Goal: Book appointment/travel/reservation

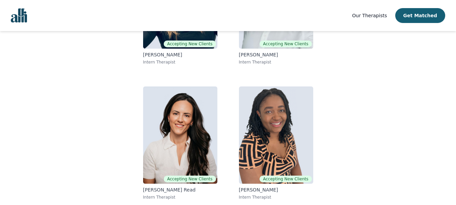
scroll to position [148, 0]
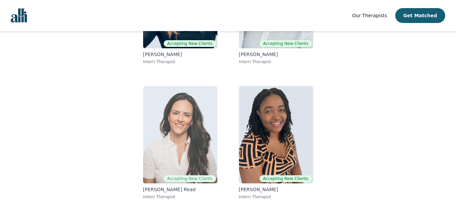
click at [185, 146] on img at bounding box center [180, 134] width 74 height 97
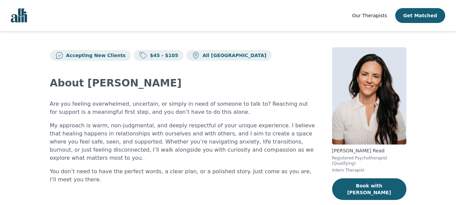
scroll to position [148, 0]
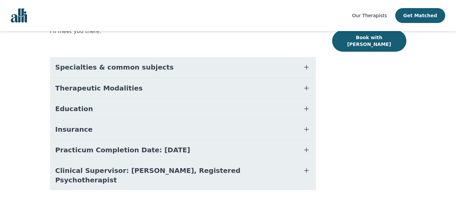
click at [308, 84] on icon "button" at bounding box center [306, 88] width 8 height 8
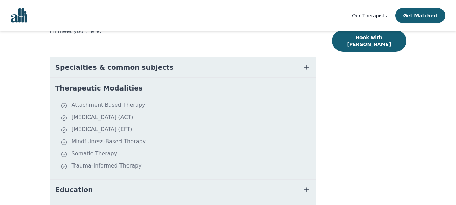
click at [308, 84] on icon "button" at bounding box center [306, 88] width 8 height 8
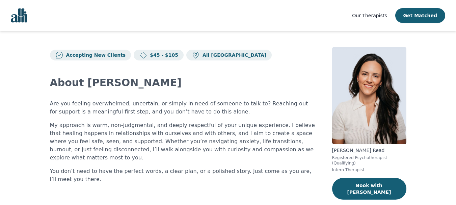
scroll to position [0, 0]
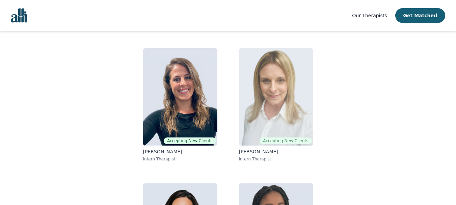
scroll to position [48, 0]
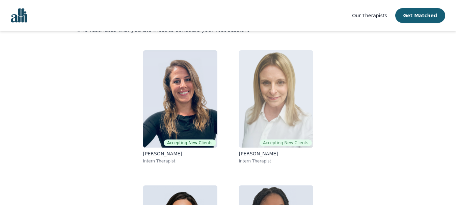
click at [279, 112] on img at bounding box center [276, 98] width 74 height 97
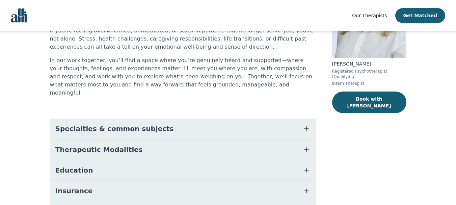
scroll to position [148, 0]
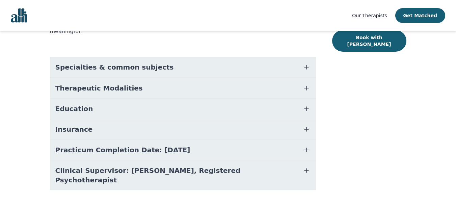
click at [309, 84] on icon "button" at bounding box center [306, 88] width 8 height 8
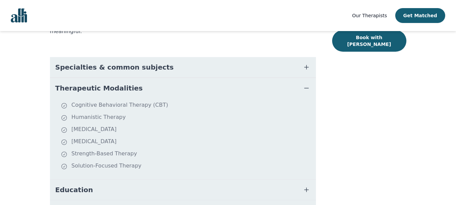
click at [309, 84] on icon "button" at bounding box center [306, 88] width 8 height 8
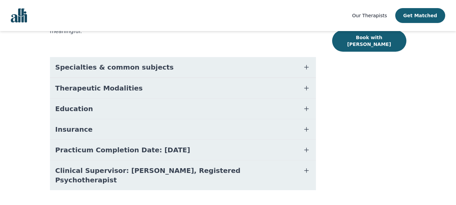
click at [307, 84] on icon "button" at bounding box center [306, 88] width 8 height 8
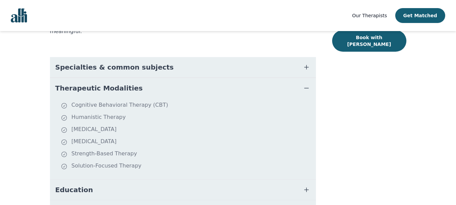
click at [307, 84] on icon "button" at bounding box center [306, 88] width 8 height 8
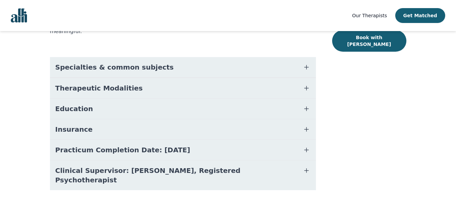
click at [304, 63] on icon "button" at bounding box center [306, 67] width 8 height 8
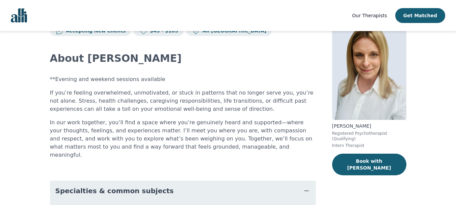
scroll to position [0, 0]
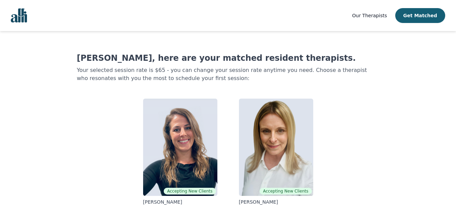
scroll to position [48, 0]
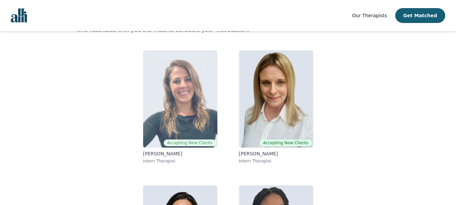
click at [192, 97] on img at bounding box center [180, 98] width 74 height 97
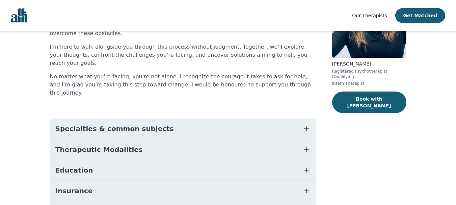
scroll to position [132, 0]
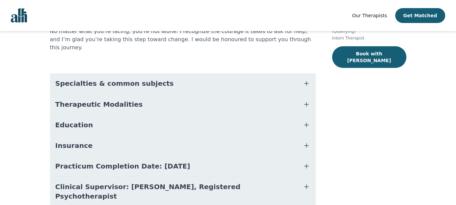
click at [308, 79] on icon "button" at bounding box center [306, 83] width 8 height 8
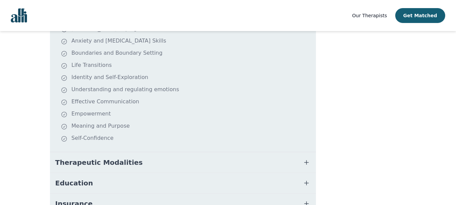
scroll to position [204, 0]
click at [308, 158] on icon "button" at bounding box center [306, 162] width 8 height 8
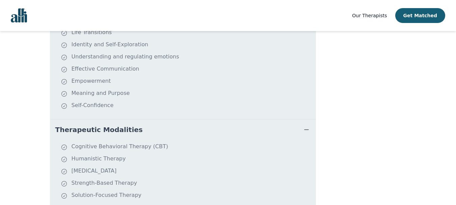
scroll to position [0, 0]
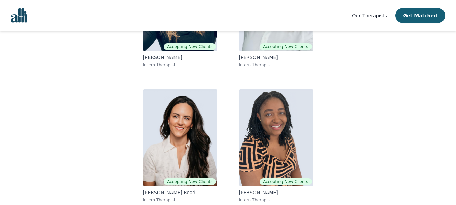
scroll to position [148, 0]
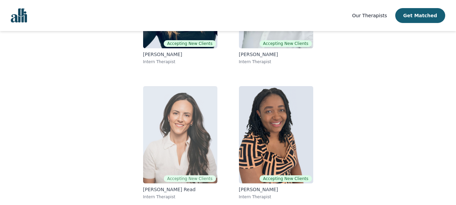
click at [183, 124] on img at bounding box center [180, 134] width 74 height 97
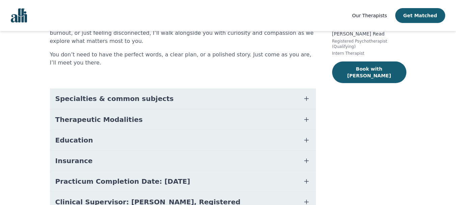
scroll to position [128, 0]
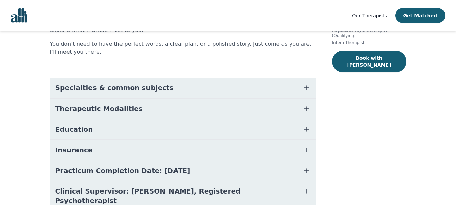
click at [307, 84] on icon "button" at bounding box center [306, 88] width 8 height 8
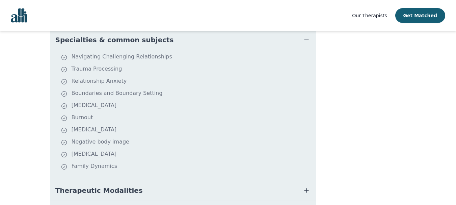
scroll to position [0, 0]
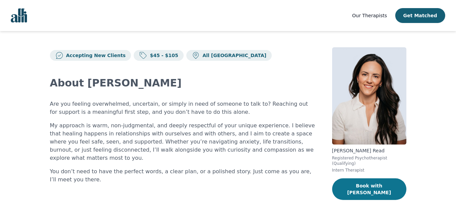
click at [369, 180] on button "Book with [PERSON_NAME]" at bounding box center [369, 189] width 74 height 22
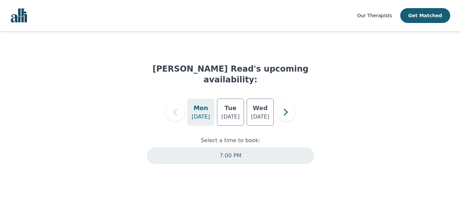
click at [221, 152] on p "7:00 PM" at bounding box center [231, 156] width 22 height 8
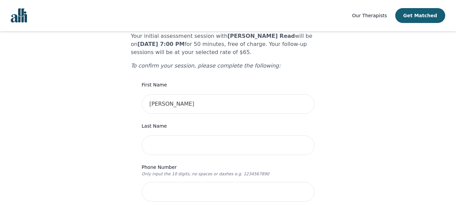
scroll to position [61, 0]
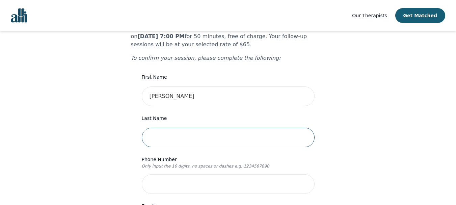
click at [196, 129] on input "text" at bounding box center [228, 138] width 173 height 20
type input "Vuorimaki"
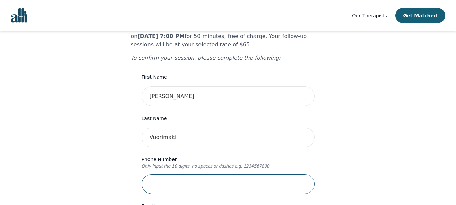
type input "6132982698"
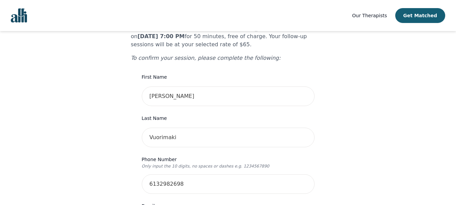
type input "[STREET_ADDRESS]"
type input "2"
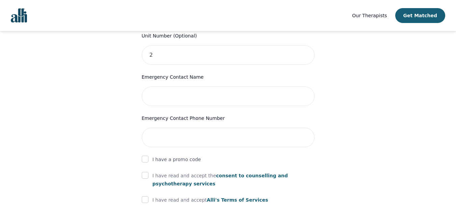
scroll to position [327, 0]
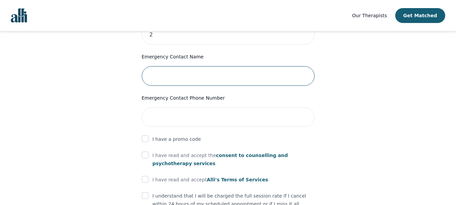
click at [174, 66] on input "text" at bounding box center [228, 76] width 173 height 20
type input "[PERSON_NAME]"
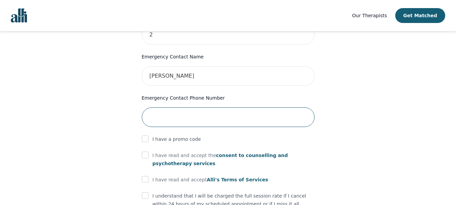
click at [184, 107] on input "tel" at bounding box center [228, 117] width 173 height 20
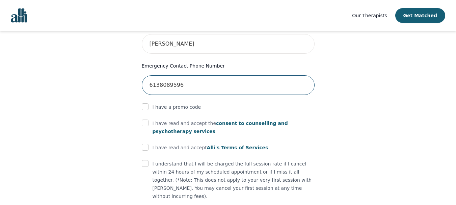
scroll to position [367, 0]
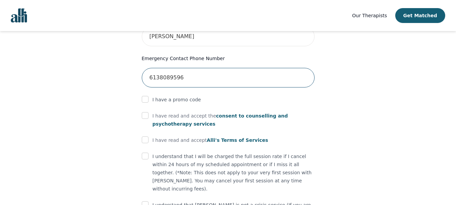
type input "6138089596"
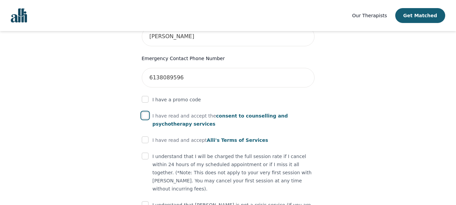
click at [145, 112] on input "checkbox" at bounding box center [145, 115] width 7 height 7
checkbox input "true"
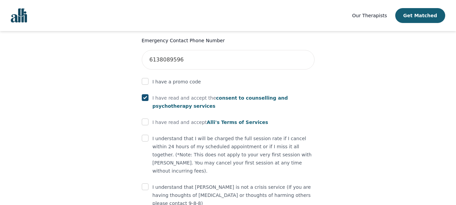
scroll to position [403, 0]
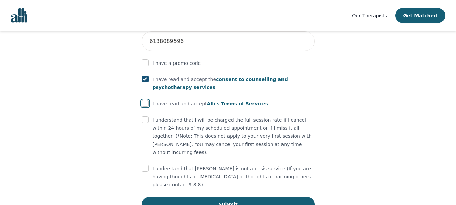
click at [145, 100] on input "checkbox" at bounding box center [145, 103] width 7 height 7
checkbox input "true"
click at [145, 116] on input "checkbox" at bounding box center [145, 119] width 7 height 7
checkbox input "true"
click at [146, 165] on input "checkbox" at bounding box center [145, 168] width 7 height 7
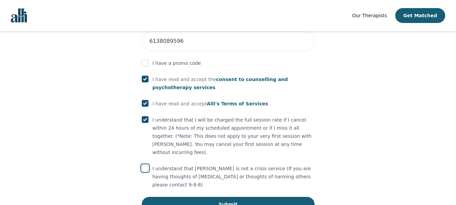
checkbox input "true"
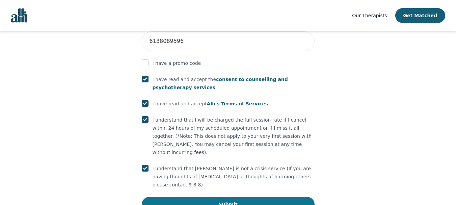
click at [213, 197] on button "Submit" at bounding box center [228, 204] width 173 height 15
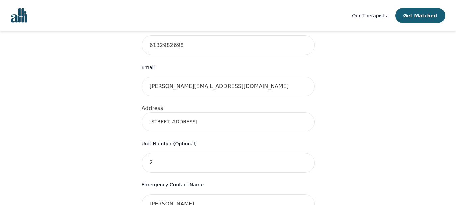
scroll to position [170, 0]
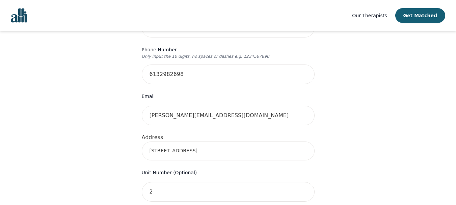
click at [244, 141] on input "[STREET_ADDRESS]" at bounding box center [228, 150] width 173 height 19
click at [251, 141] on input "[STREET_ADDRESS]" at bounding box center [228, 150] width 173 height 19
click at [362, 164] on div "Your therapy journey is about to begin! Your initial assessment session with [P…" at bounding box center [228, 176] width 440 height 631
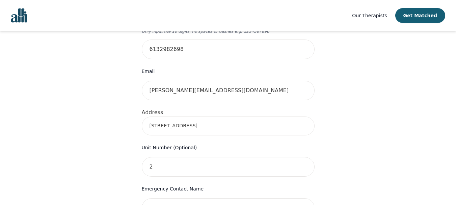
scroll to position [198, 0]
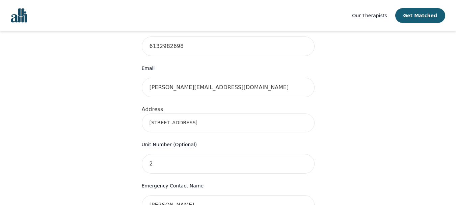
click at [263, 113] on input "[STREET_ADDRESS]" at bounding box center [228, 122] width 173 height 19
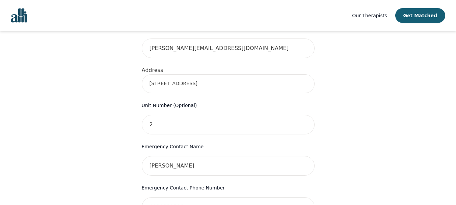
scroll to position [236, 0]
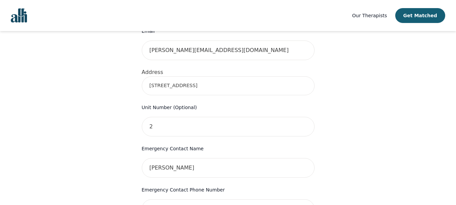
click at [190, 76] on input "[STREET_ADDRESS]" at bounding box center [228, 85] width 173 height 19
type input "[STREET_ADDRESS]"
click at [389, 128] on div "Your therapy journey is about to begin! Your initial assessment session with [P…" at bounding box center [228, 110] width 440 height 631
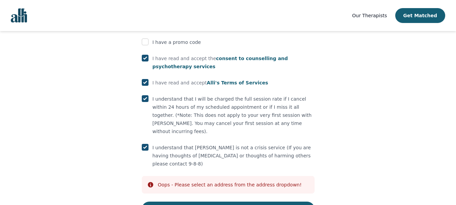
scroll to position [429, 0]
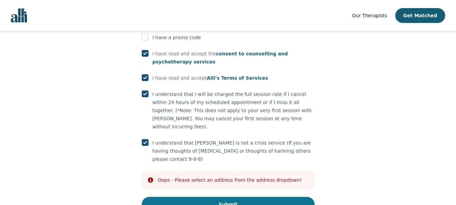
click at [239, 197] on button "Submit" at bounding box center [228, 204] width 173 height 15
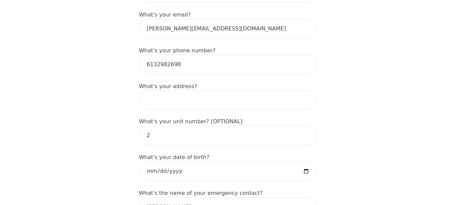
scroll to position [232, 0]
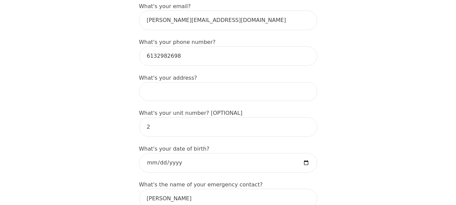
drag, startPoint x: 374, startPoint y: 109, endPoint x: 235, endPoint y: 78, distance: 141.9
click at [235, 82] on input at bounding box center [228, 91] width 178 height 19
type input "[STREET_ADDRESS]"
type input "[PERSON_NAME]"
click at [208, 84] on input "[STREET_ADDRESS]" at bounding box center [228, 91] width 178 height 19
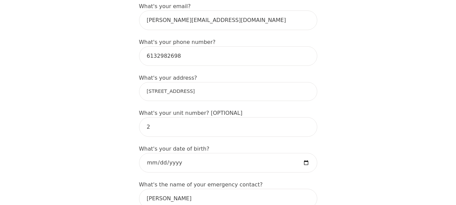
type input "[STREET_ADDRESS]"
click at [306, 154] on input "date" at bounding box center [228, 163] width 178 height 20
type input "1985-06-12"
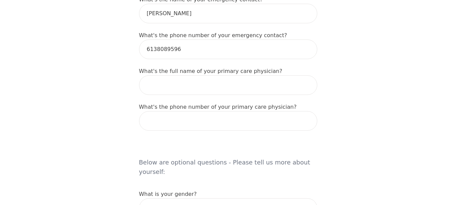
scroll to position [435, 0]
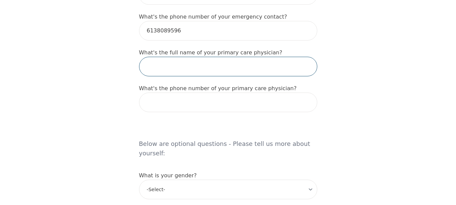
click at [255, 57] on input "text" at bounding box center [228, 67] width 178 height 20
type input "n/a"
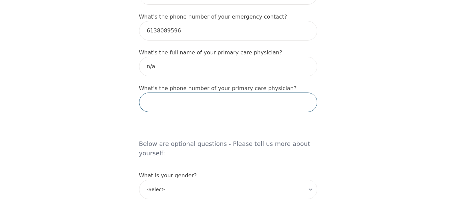
click at [234, 95] on input "tel" at bounding box center [228, 102] width 178 height 20
type input "n/a"
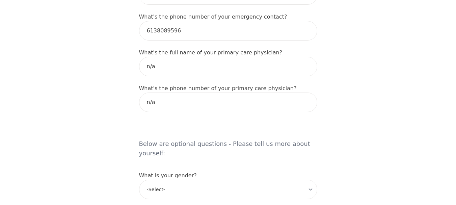
click at [320, 146] on div "Intake Assessment for Kiersten Vuorimaki Part 1 of 2: Tell Us About Yourself Pl…" at bounding box center [228, 101] width 194 height 1019
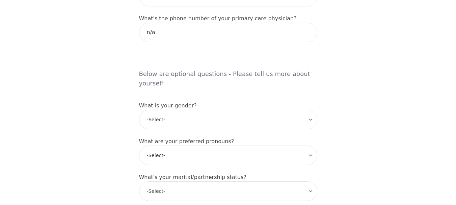
scroll to position [516, 0]
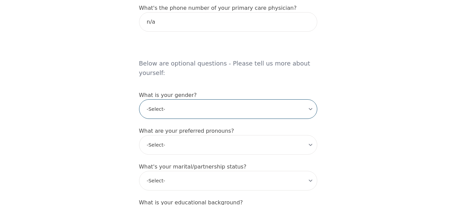
click at [262, 99] on select "-Select- male female non-binary transgender intersex prefer_not_to_say" at bounding box center [228, 109] width 178 height 20
select select "female"
click at [139, 99] on select "-Select- male female non-binary transgender intersex prefer_not_to_say" at bounding box center [228, 109] width 178 height 20
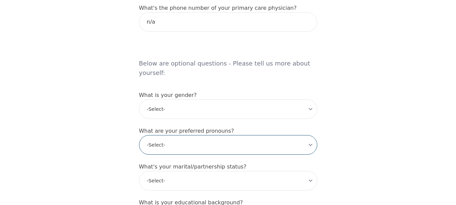
click at [238, 135] on select "-Select- he/him she/her they/them ze/zir xe/xem ey/em ve/ver tey/ter e/e per/pe…" at bounding box center [228, 145] width 178 height 20
select select "she/her"
click at [139, 135] on select "-Select- he/him she/her they/them ze/zir xe/xem ey/em ve/ver tey/ter e/e per/pe…" at bounding box center [228, 145] width 178 height 20
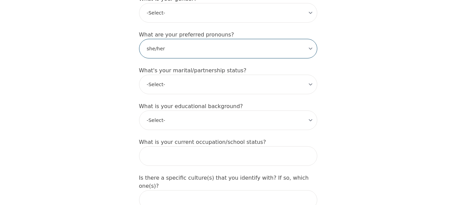
scroll to position [613, 0]
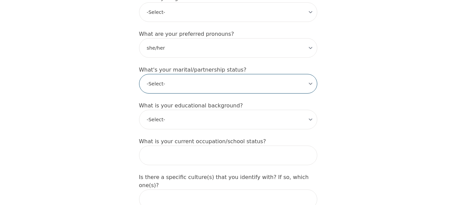
click at [217, 74] on select "-Select- Single Partnered Married Common Law Widowed Separated Divorced" at bounding box center [228, 84] width 178 height 20
select select "Single"
click at [139, 74] on select "-Select- Single Partnered Married Common Law Widowed Separated Divorced" at bounding box center [228, 84] width 178 height 20
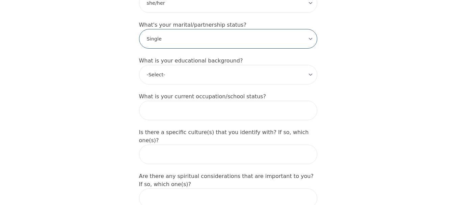
scroll to position [658, 0]
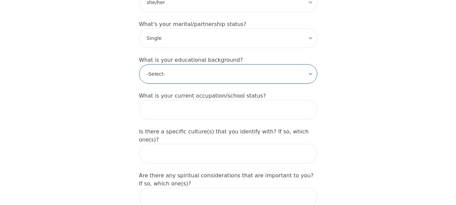
click at [194, 64] on select "-Select- Less than high school High school Associate degree Bachelor degree Mas…" at bounding box center [228, 74] width 178 height 20
select select "Master's degree"
click at [139, 64] on select "-Select- Less than high school High school Associate degree Bachelor degree Mas…" at bounding box center [228, 74] width 178 height 20
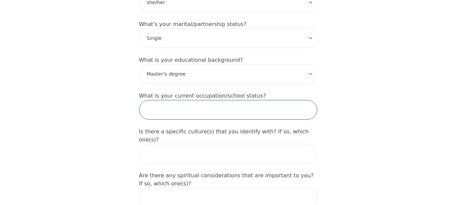
click at [185, 100] on input "text" at bounding box center [228, 110] width 178 height 20
click at [187, 100] on input "text" at bounding box center [228, 110] width 178 height 20
click at [203, 144] on input "text" at bounding box center [228, 154] width 178 height 20
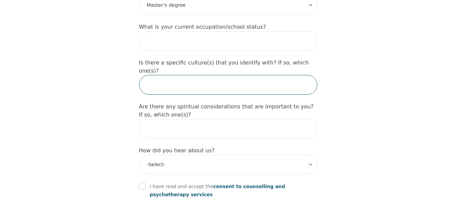
scroll to position [727, 0]
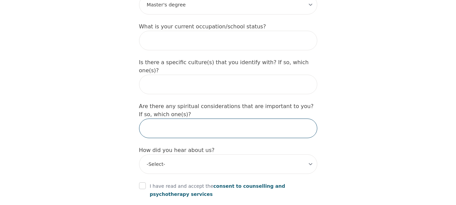
click at [194, 118] on input "text" at bounding box center [228, 128] width 178 height 20
type input "n"
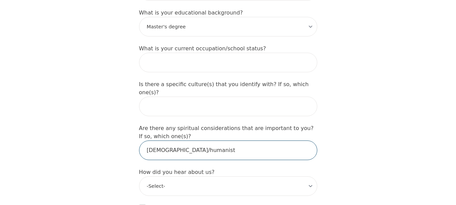
scroll to position [703, 0]
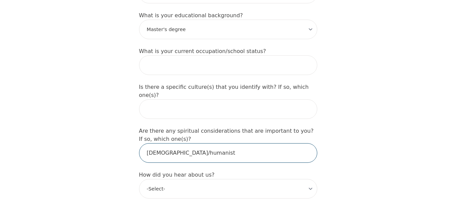
type input "atheist/humanist"
click at [188, 99] on input "text" at bounding box center [228, 109] width 178 height 20
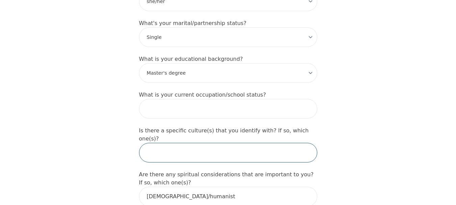
scroll to position [658, 0]
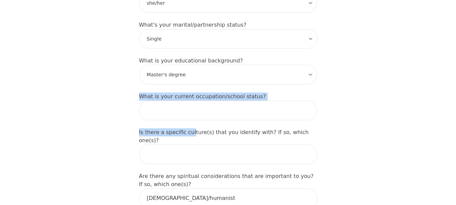
drag, startPoint x: 189, startPoint y: 104, endPoint x: 188, endPoint y: 95, distance: 9.5
click at [188, 101] on input "text" at bounding box center [228, 111] width 178 height 20
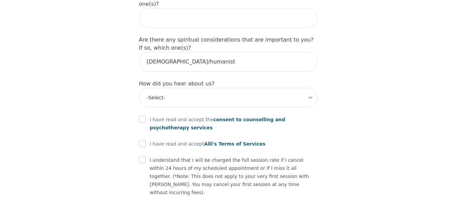
scroll to position [796, 0]
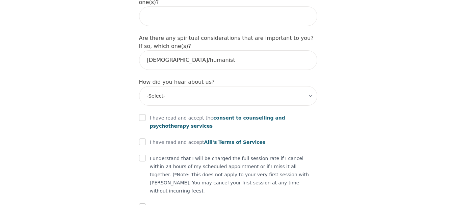
type input "Working part time"
click at [184, 86] on select "-Select- Physician/Specialist Friend Facebook Instagram Google Search Google Ad…" at bounding box center [228, 96] width 178 height 20
select select "Google Search"
click at [139, 86] on select "-Select- Physician/Specialist Friend Facebook Instagram Google Search Google Ad…" at bounding box center [228, 96] width 178 height 20
click at [142, 114] on input "checkbox" at bounding box center [142, 117] width 7 height 7
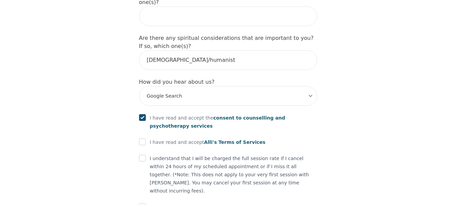
checkbox input "true"
click at [143, 138] on input "checkbox" at bounding box center [142, 141] width 7 height 7
checkbox input "true"
click at [141, 155] on input "checkbox" at bounding box center [142, 158] width 7 height 7
checkbox input "true"
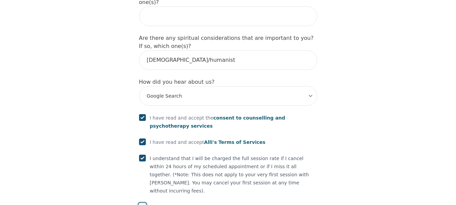
click at [142, 203] on input "checkbox" at bounding box center [142, 206] width 7 height 7
checkbox input "true"
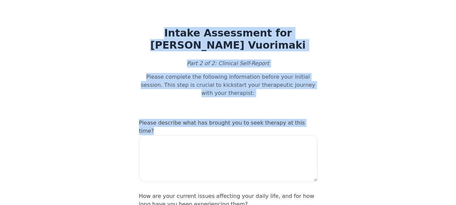
drag, startPoint x: 388, startPoint y: 118, endPoint x: 93, endPoint y: -34, distance: 331.5
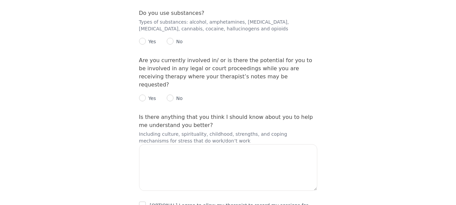
scroll to position [1025, 0]
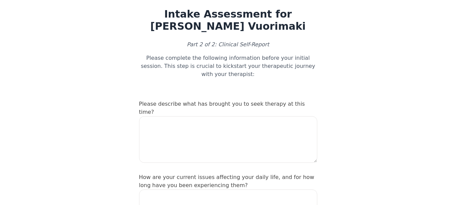
scroll to position [0, 0]
